Goal: Task Accomplishment & Management: Use online tool/utility

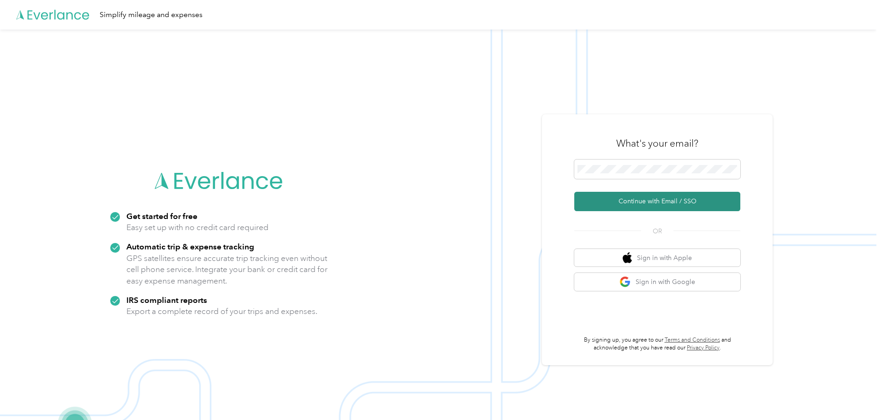
click at [669, 205] on button "Continue with Email / SSO" at bounding box center [657, 201] width 166 height 19
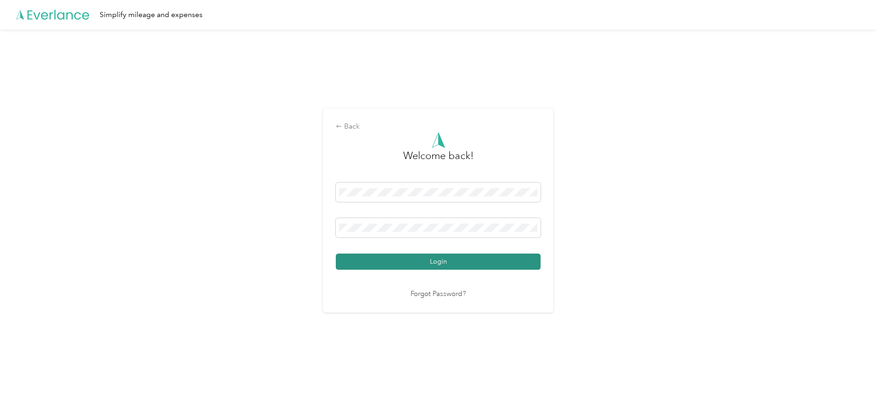
click at [427, 263] on button "Login" at bounding box center [438, 262] width 205 height 16
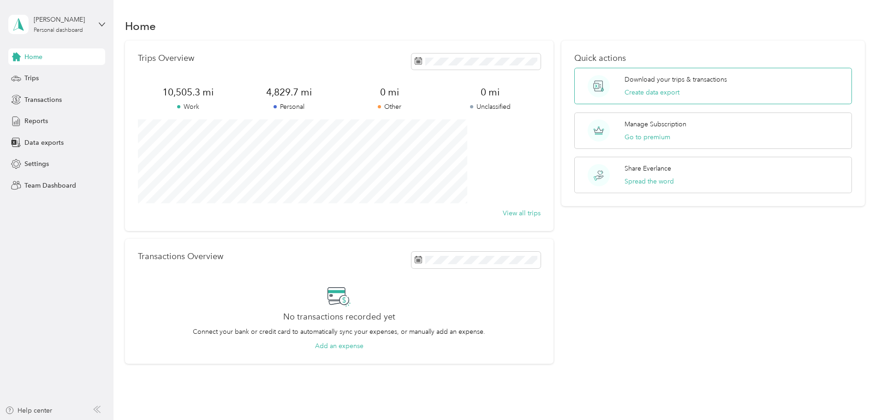
click at [581, 89] on span at bounding box center [598, 86] width 35 height 22
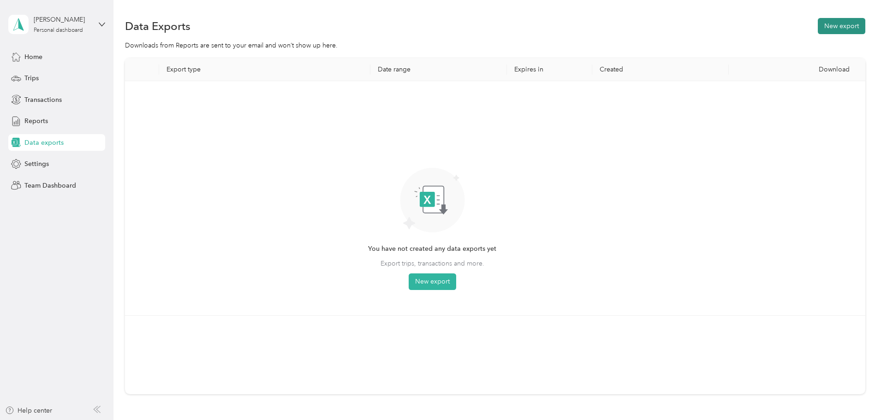
click at [818, 29] on button "New export" at bounding box center [842, 26] width 48 height 16
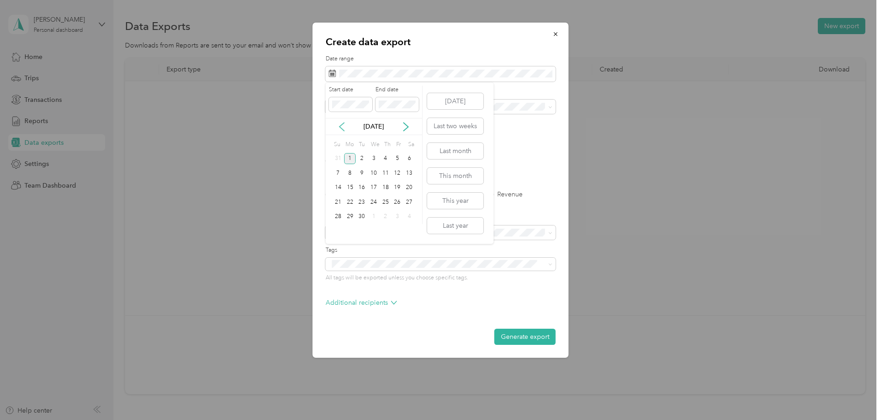
click at [343, 125] on icon at bounding box center [341, 126] width 9 height 9
click at [359, 162] on div "1" at bounding box center [362, 159] width 12 height 12
click at [367, 78] on span at bounding box center [441, 74] width 230 height 16
click at [347, 161] on div "1" at bounding box center [350, 159] width 12 height 12
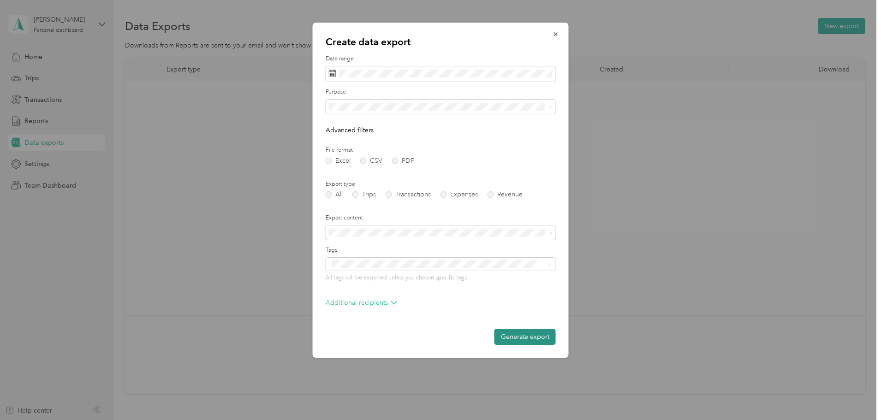
click at [534, 338] on button "Generate export" at bounding box center [524, 337] width 61 height 16
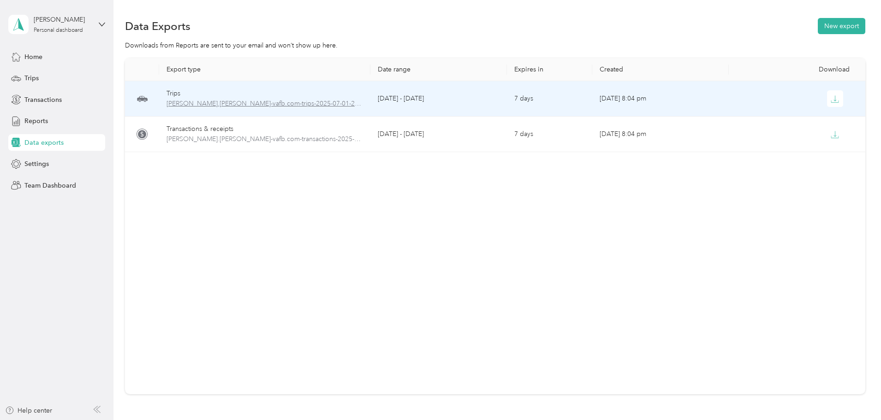
click at [245, 103] on span "[PERSON_NAME].[PERSON_NAME]-vafb.com-trips-2025-07-01-2025-09-01.xlsx" at bounding box center [264, 104] width 196 height 10
click at [834, 101] on icon "button" at bounding box center [835, 98] width 3 height 6
